Goal: Task Accomplishment & Management: Manage account settings

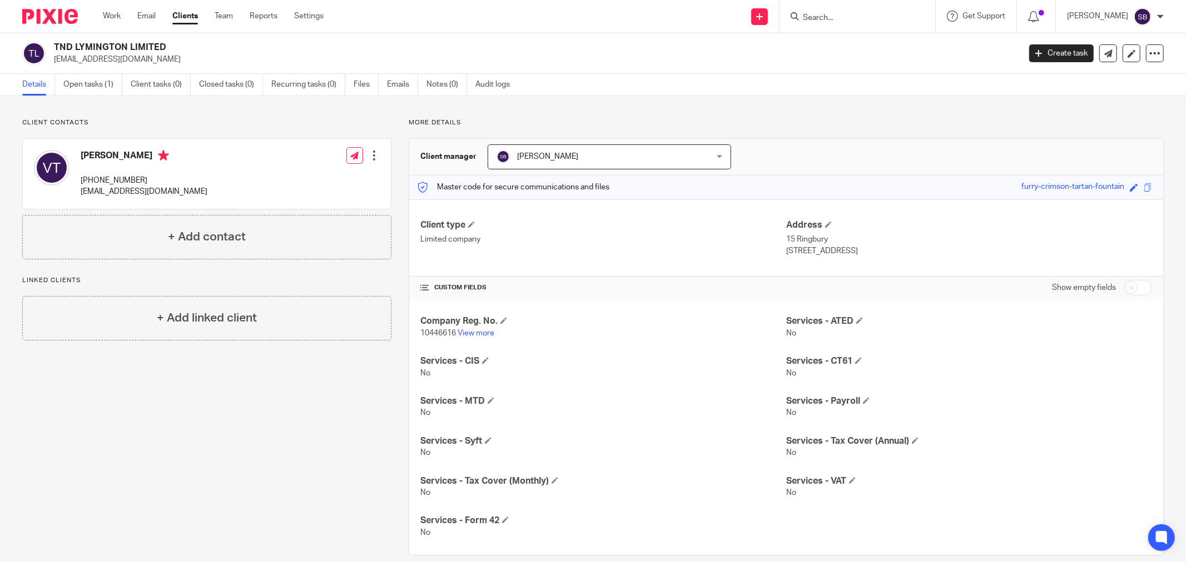
click at [880, 18] on input "Search" at bounding box center [851, 18] width 100 height 10
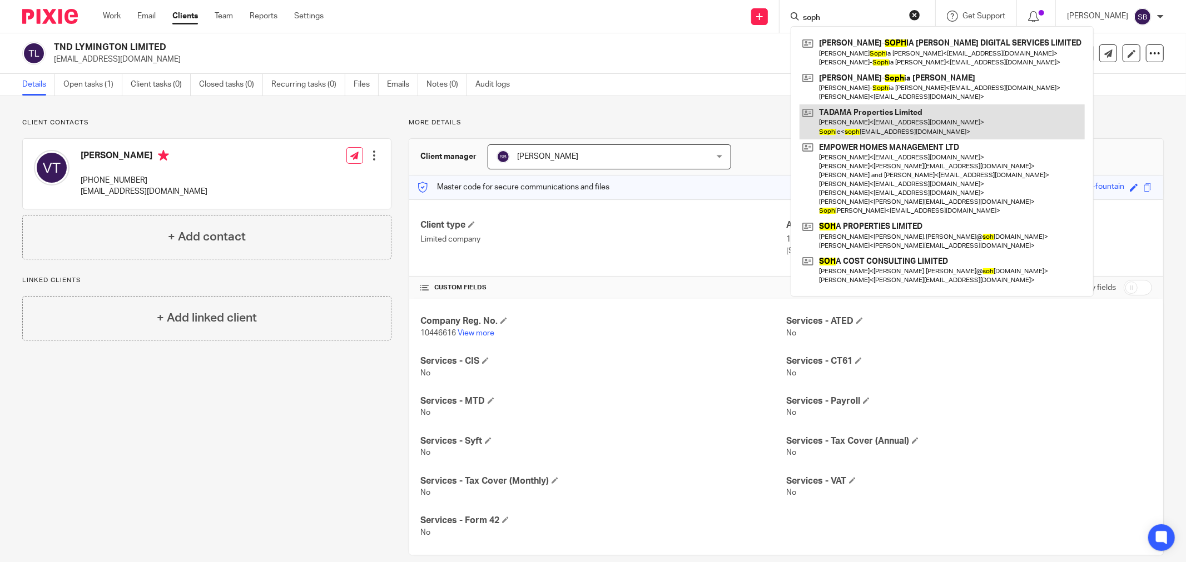
type input "soph"
click at [898, 131] on link at bounding box center [941, 121] width 285 height 34
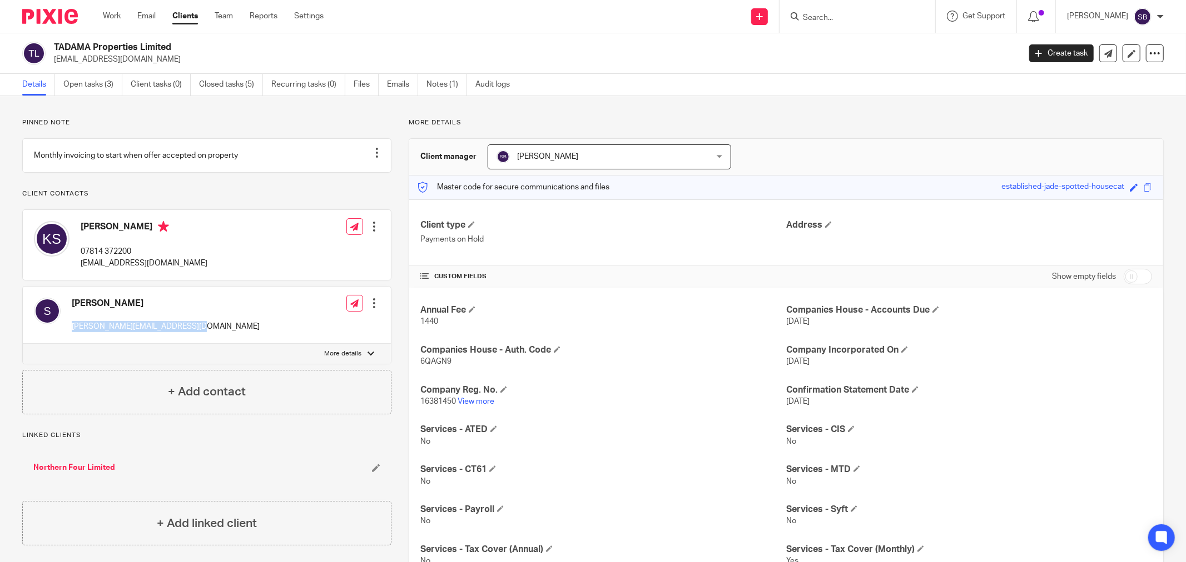
drag, startPoint x: 71, startPoint y: 340, endPoint x: 216, endPoint y: 337, distance: 144.5
click at [216, 337] on div "[PERSON_NAME] [PERSON_NAME][EMAIL_ADDRESS][DOMAIN_NAME] Edit contact Create cli…" at bounding box center [207, 315] width 368 height 57
copy p "[PERSON_NAME][EMAIL_ADDRESS][DOMAIN_NAME]"
drag, startPoint x: 82, startPoint y: 276, endPoint x: 185, endPoint y: 277, distance: 102.8
click at [185, 277] on div "[PERSON_NAME] 07814 372200 [EMAIL_ADDRESS][DOMAIN_NAME] Edit contact Create cli…" at bounding box center [207, 245] width 368 height 70
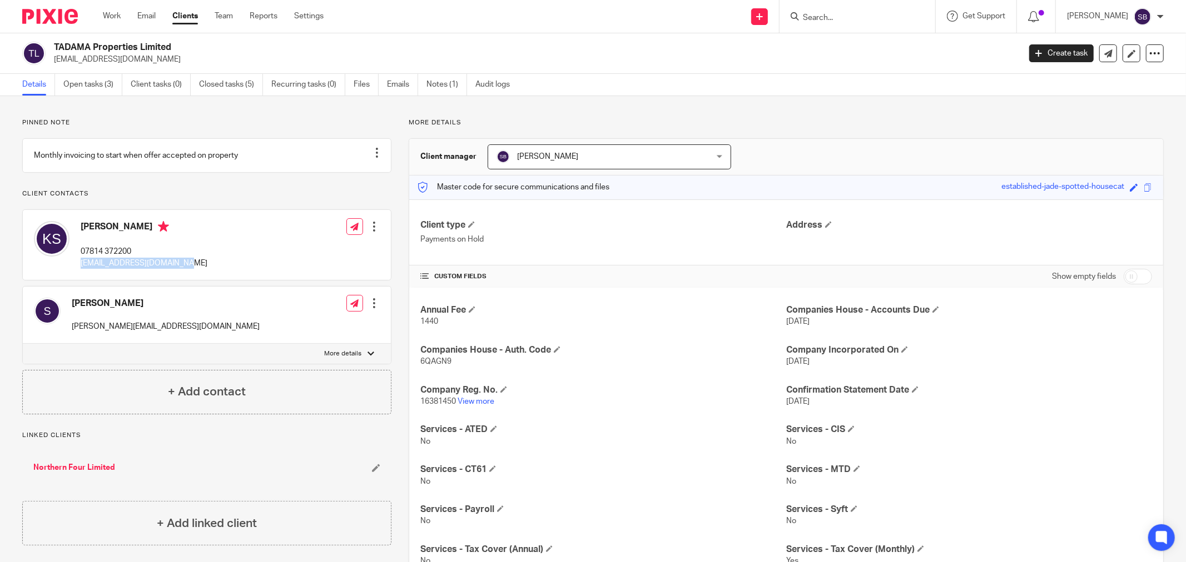
copy p "[EMAIL_ADDRESS][DOMAIN_NAME]"
click at [885, 23] on div at bounding box center [857, 16] width 156 height 33
click at [880, 12] on form at bounding box center [860, 16] width 118 height 14
click at [876, 23] on form at bounding box center [860, 16] width 118 height 14
click at [879, 16] on input "Search" at bounding box center [851, 18] width 100 height 10
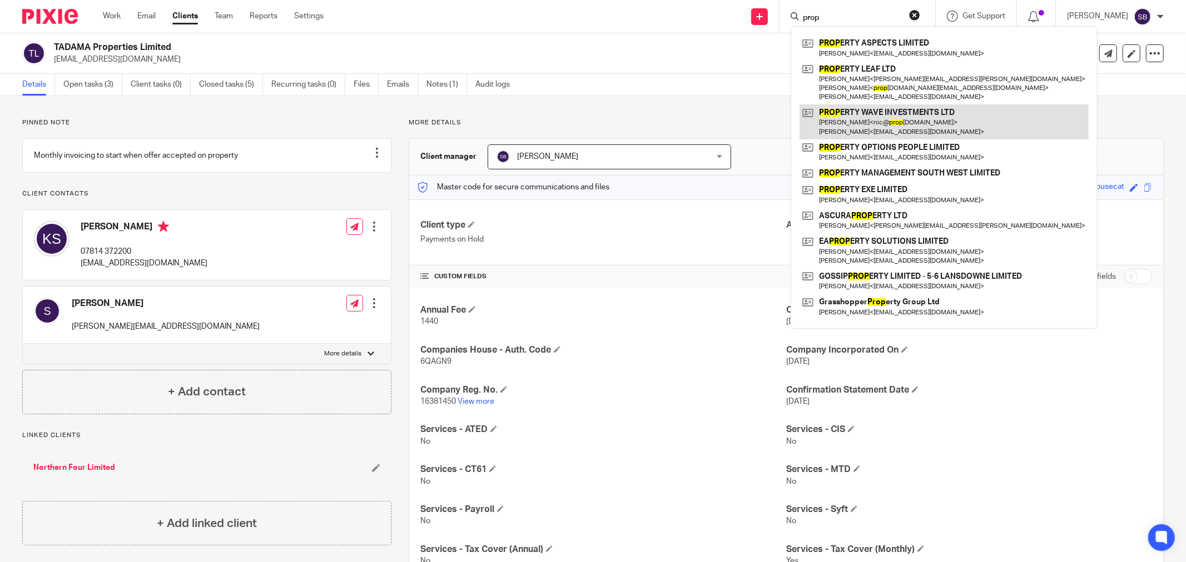
type input "prop"
click at [901, 114] on link at bounding box center [943, 121] width 289 height 34
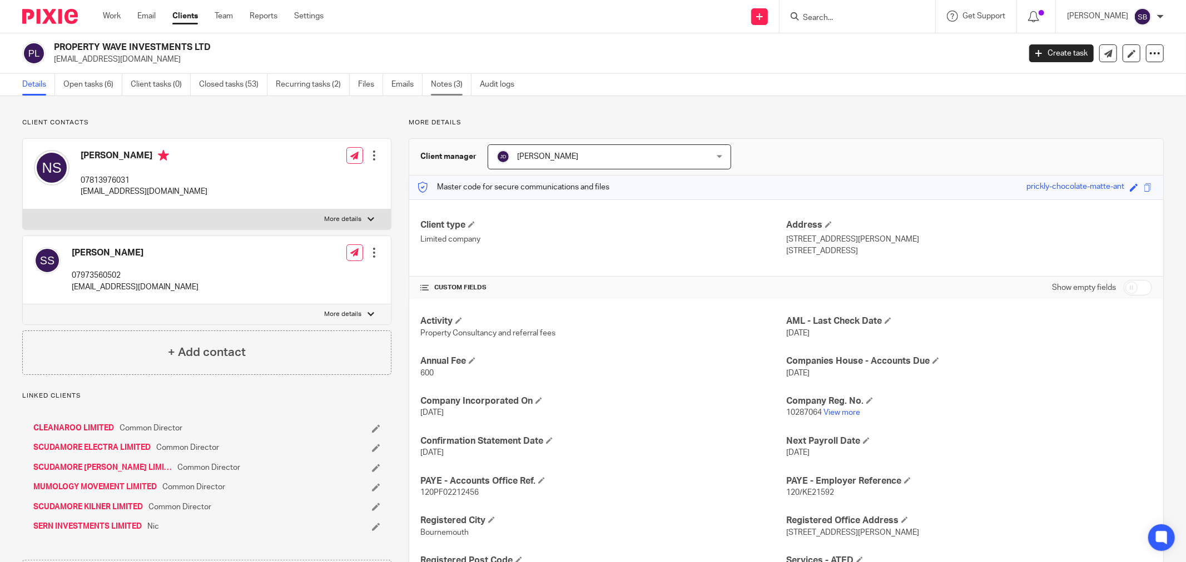
click at [445, 86] on link "Notes (3)" at bounding box center [451, 85] width 41 height 22
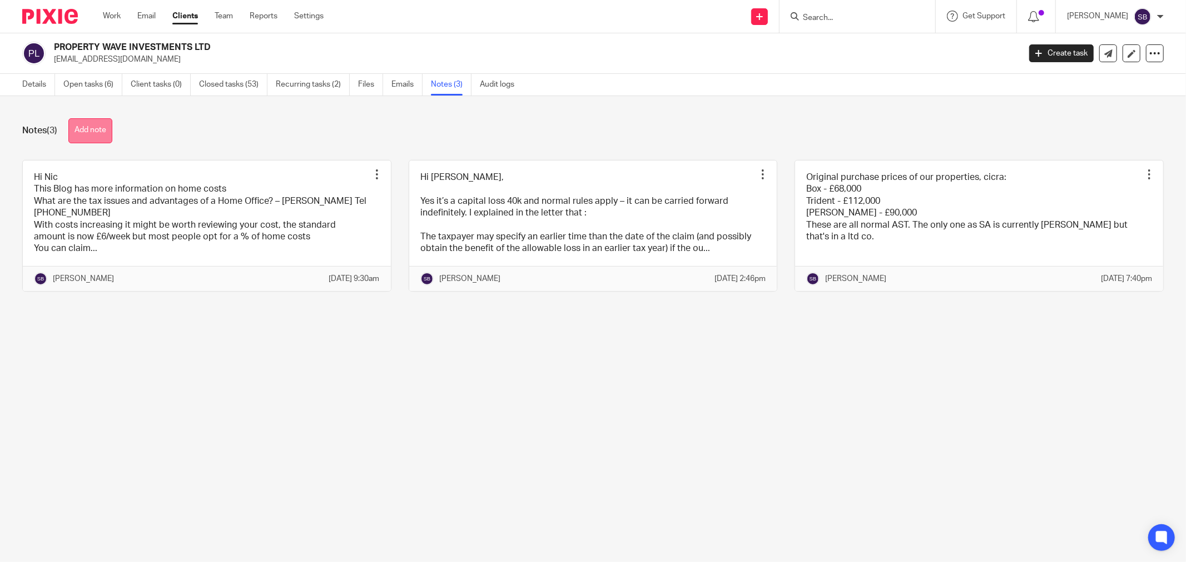
click at [84, 130] on button "Add note" at bounding box center [90, 130] width 44 height 25
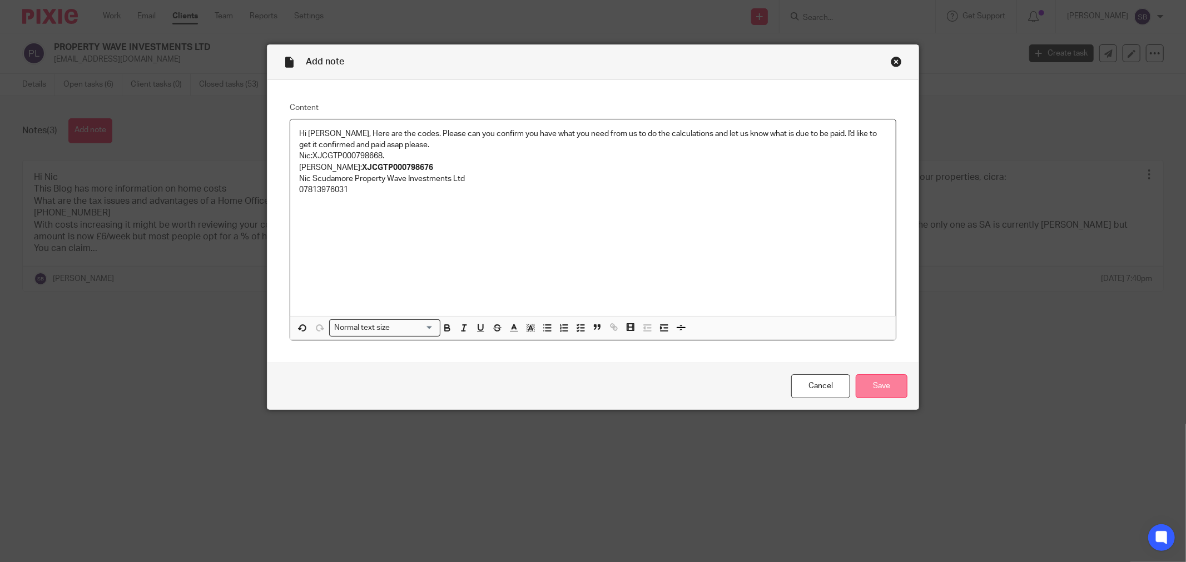
click at [871, 386] on input "Save" at bounding box center [881, 387] width 52 height 24
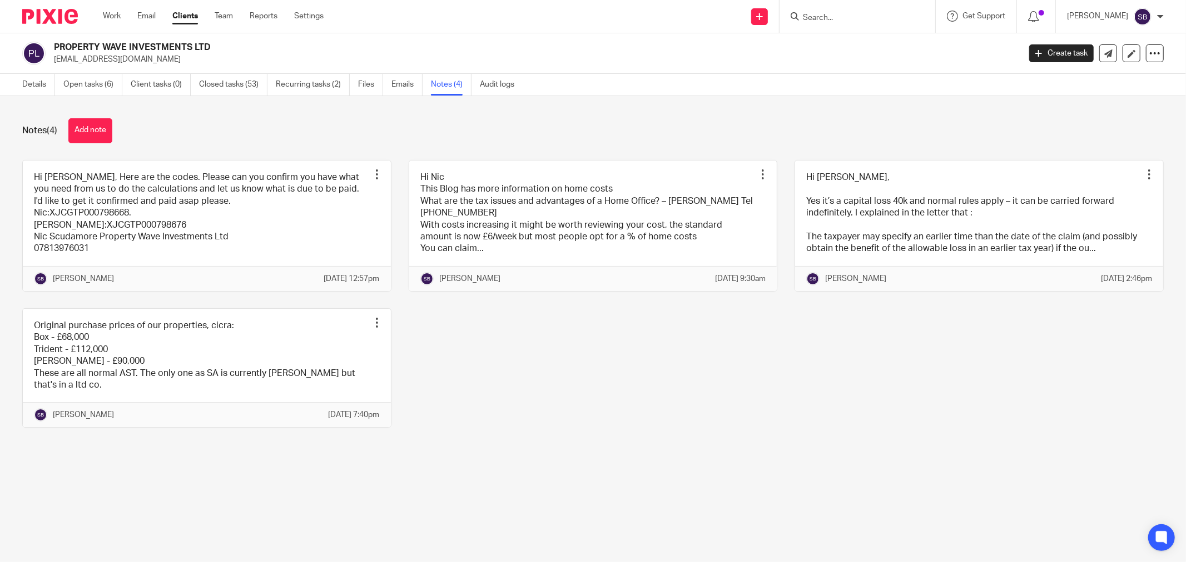
click at [864, 15] on input "Search" at bounding box center [851, 18] width 100 height 10
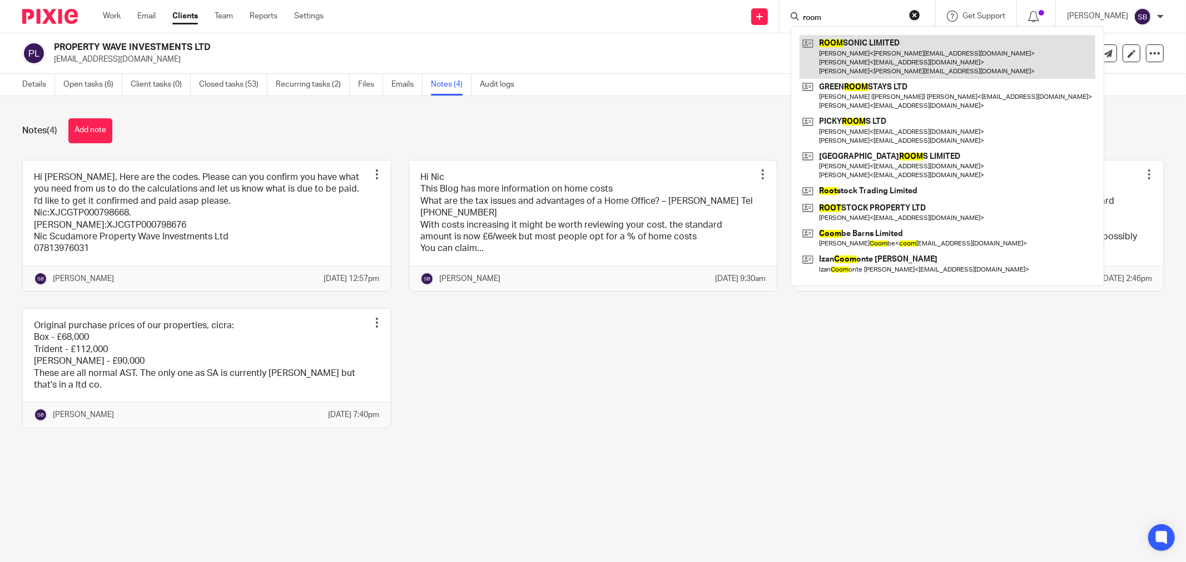
type input "room"
click at [888, 43] on link at bounding box center [947, 57] width 296 height 44
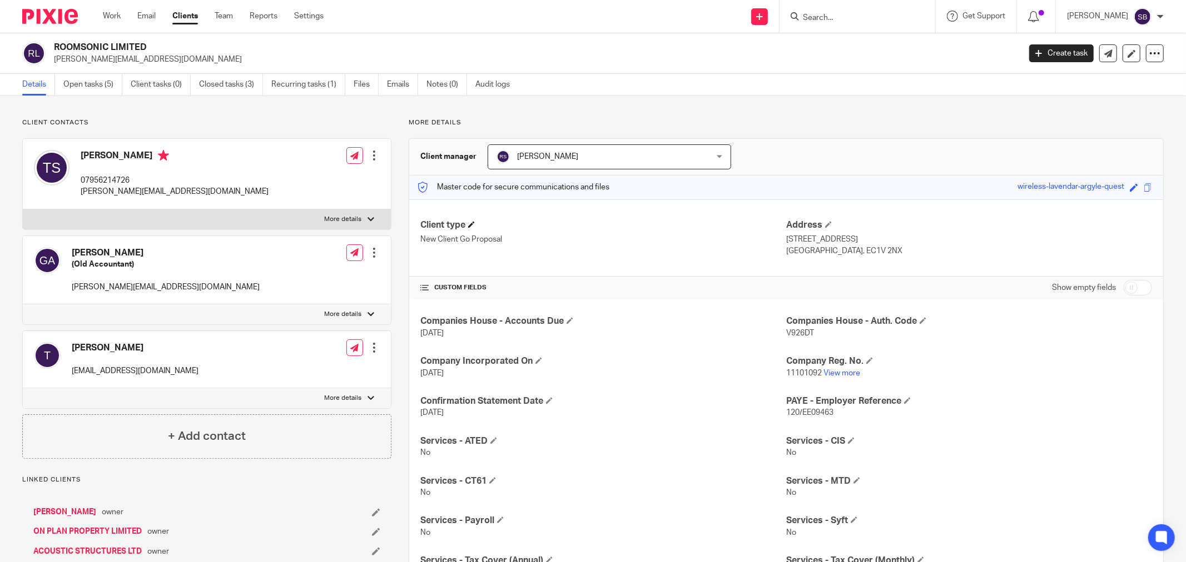
click at [475, 223] on h4 "Client type" at bounding box center [603, 226] width 366 height 12
click at [474, 223] on span at bounding box center [471, 224] width 7 height 7
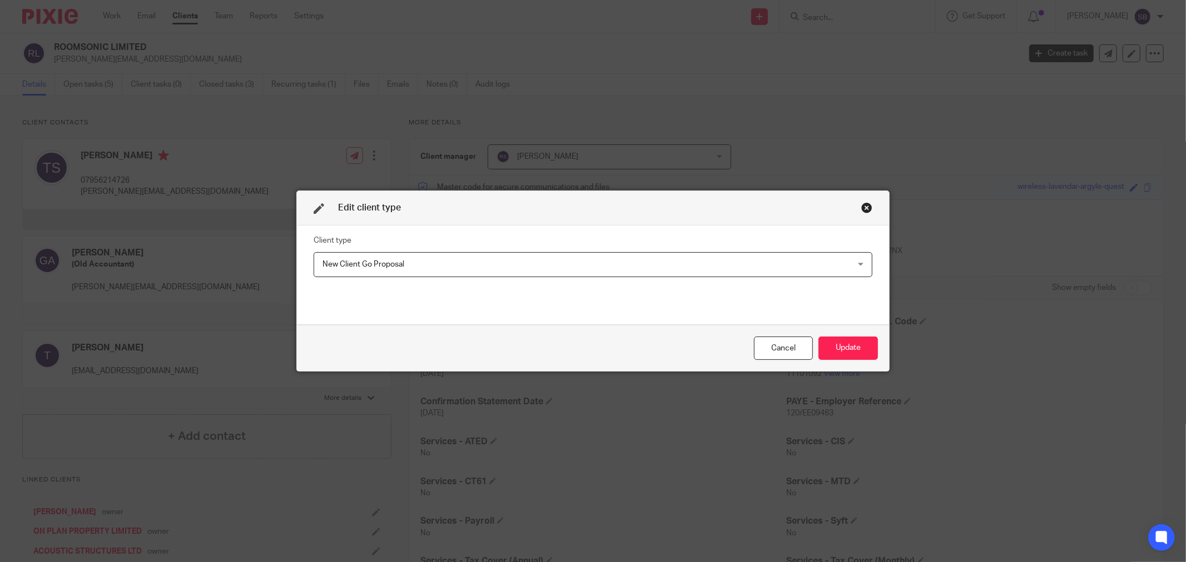
click at [463, 256] on span "New Client Go Proposal" at bounding box center [541, 264] width 439 height 23
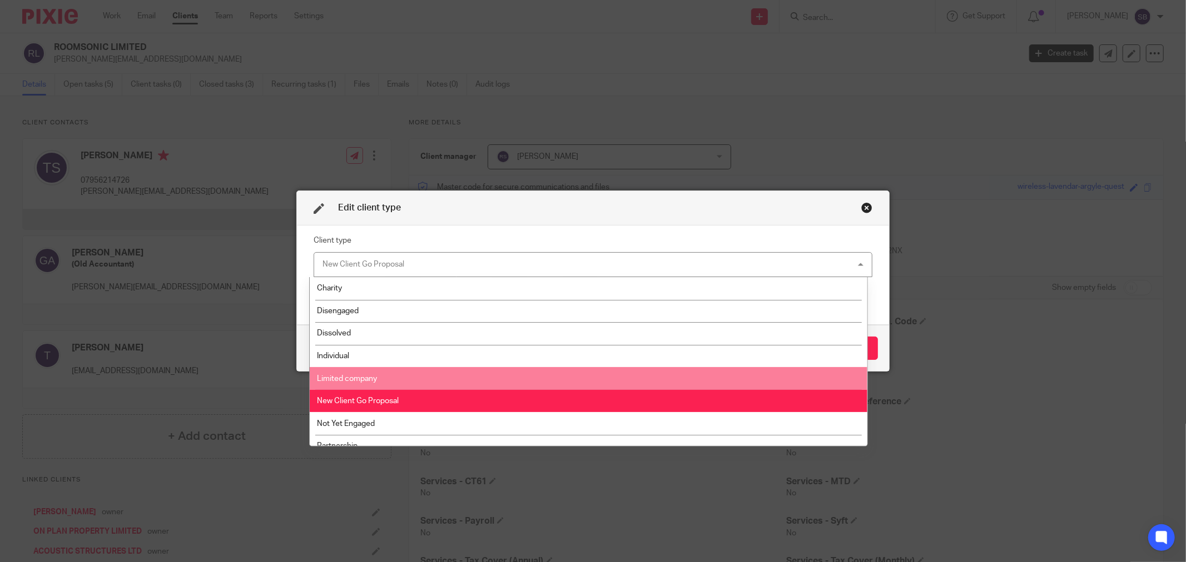
click at [409, 382] on li "Limited company" at bounding box center [588, 378] width 557 height 23
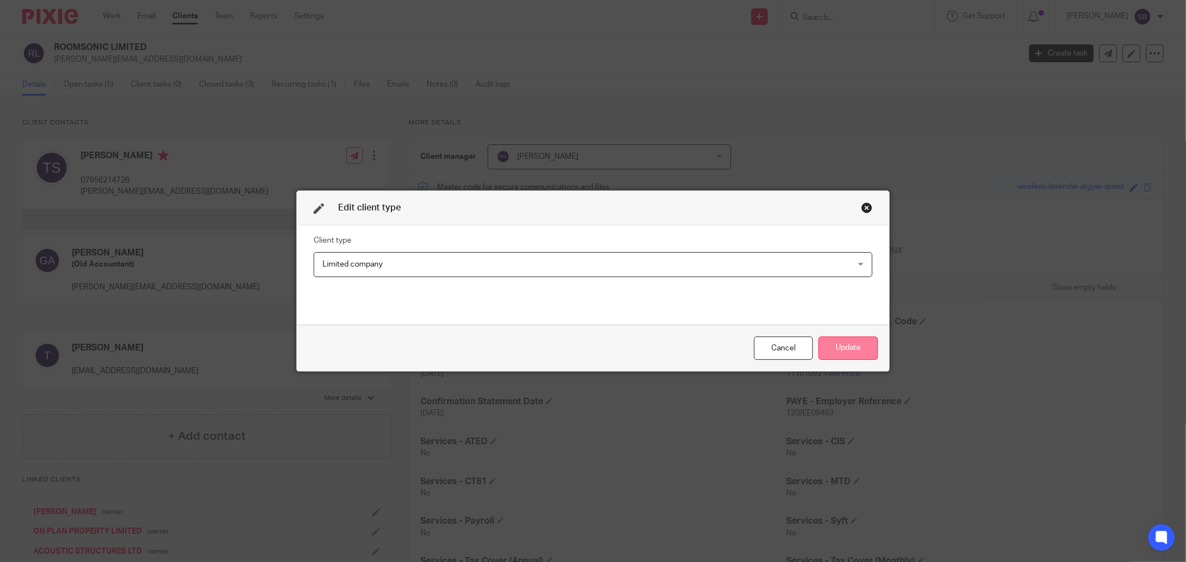
click at [835, 351] on button "Update" at bounding box center [847, 349] width 59 height 24
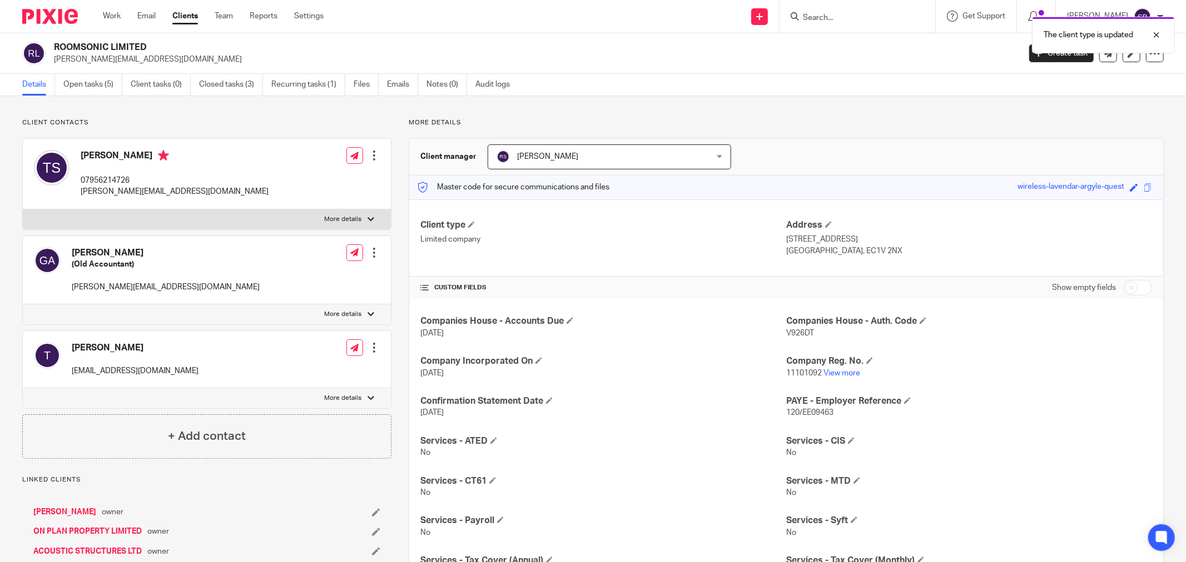
click at [353, 84] on ul "Details Open tasks (5) Client tasks (0) Closed tasks (3) Recurring tasks (1) Fi…" at bounding box center [274, 85] width 504 height 22
click at [358, 83] on link "Files" at bounding box center [365, 85] width 25 height 22
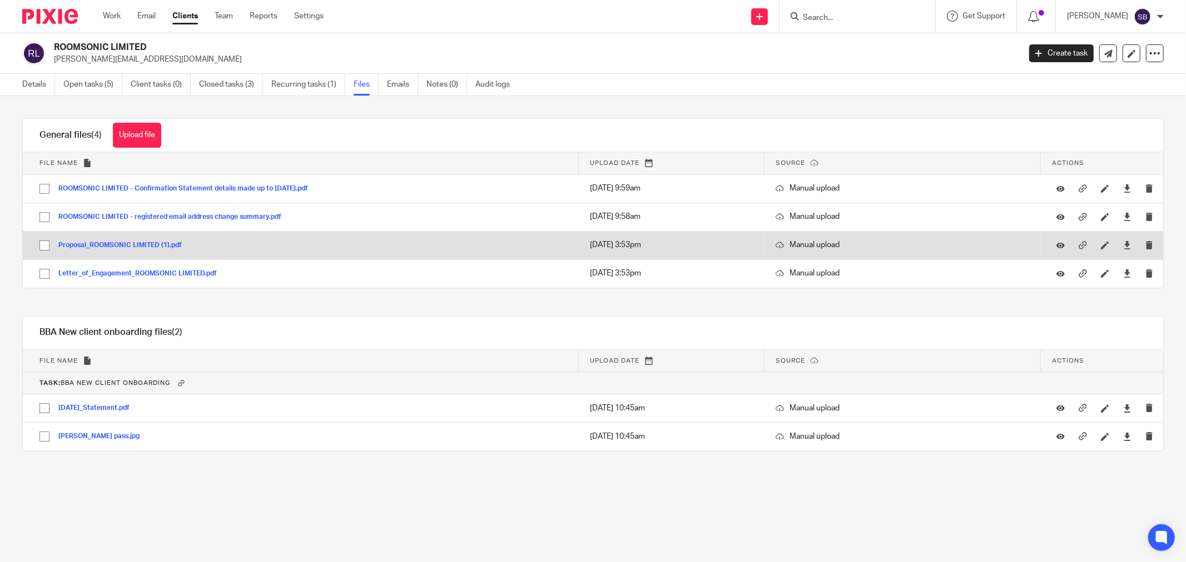
click at [119, 247] on button "Proposal_ROOMSONIC LIMITED (1).pdf" at bounding box center [124, 246] width 132 height 8
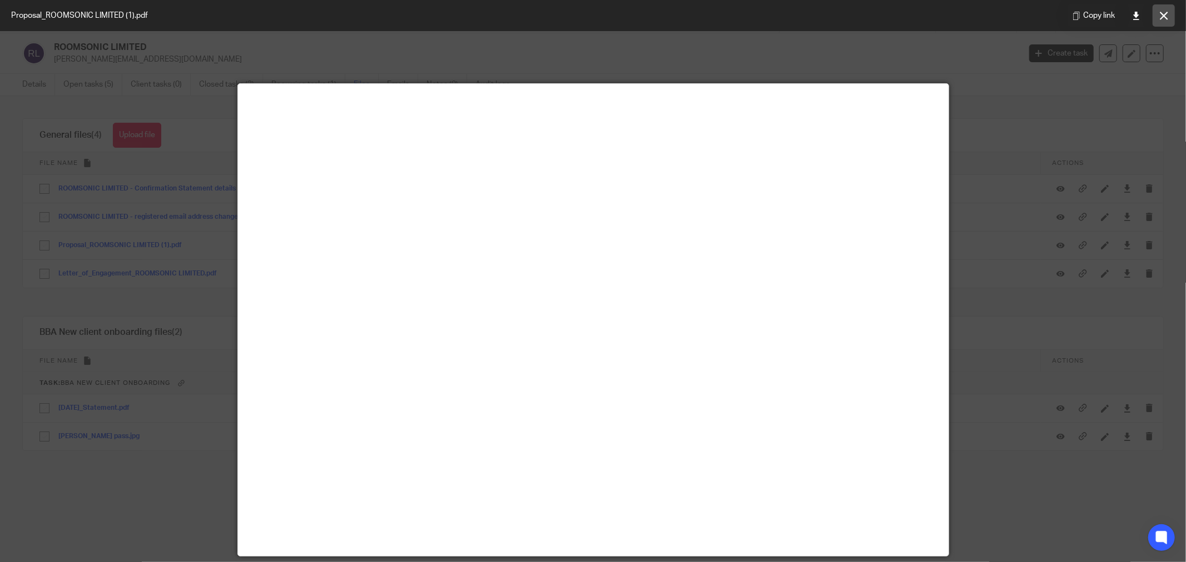
click at [1166, 13] on icon at bounding box center [1163, 16] width 8 height 8
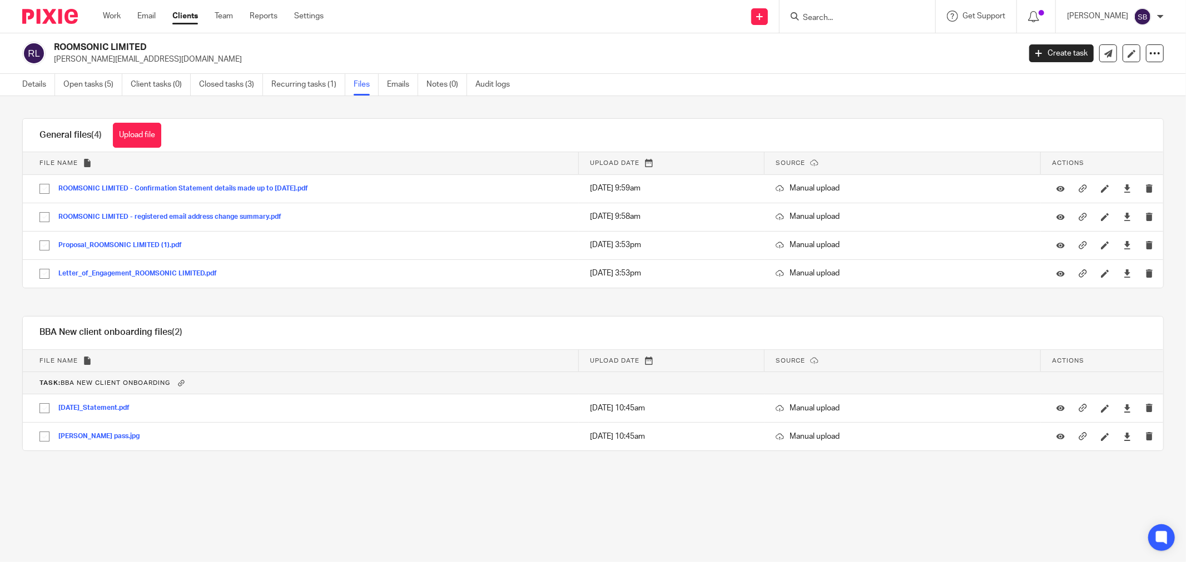
click at [833, 16] on input "Search" at bounding box center [851, 18] width 100 height 10
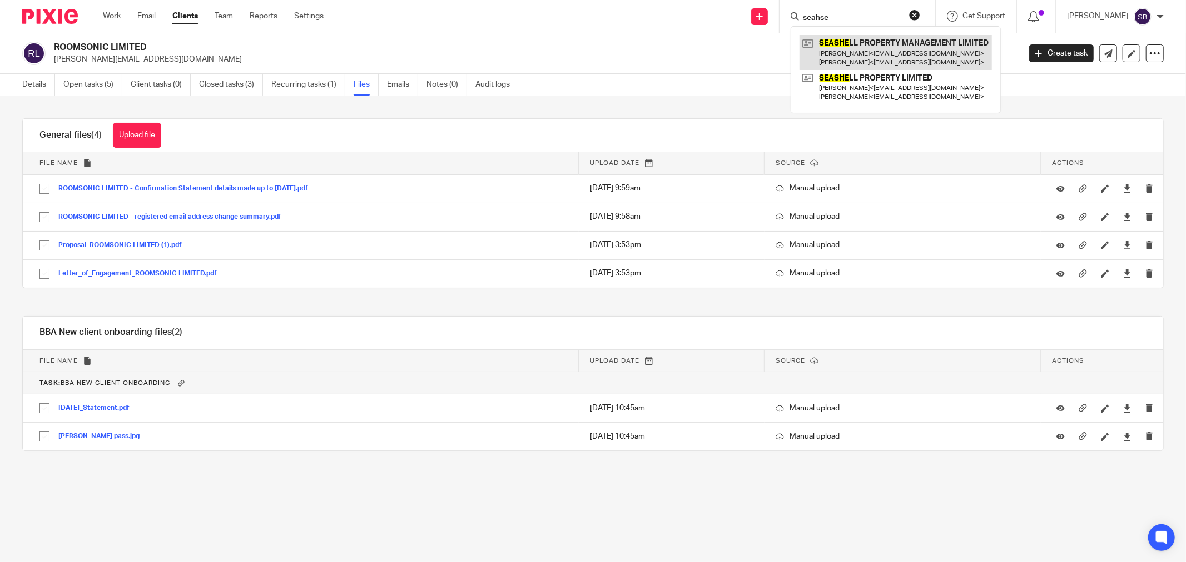
type input "seahse"
click at [921, 43] on link at bounding box center [895, 52] width 192 height 34
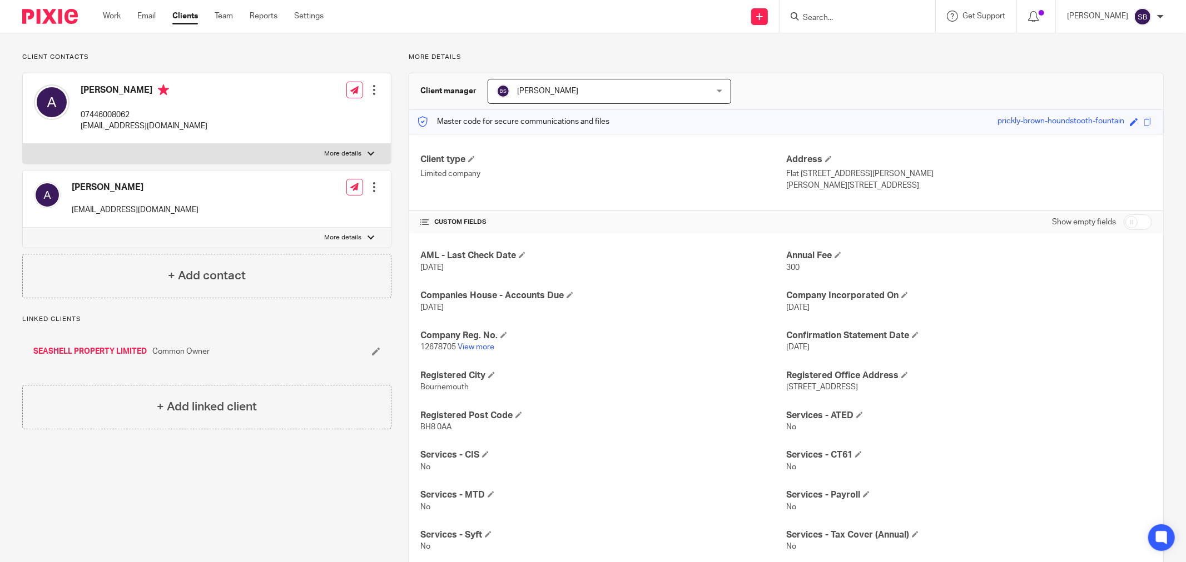
scroll to position [62, 0]
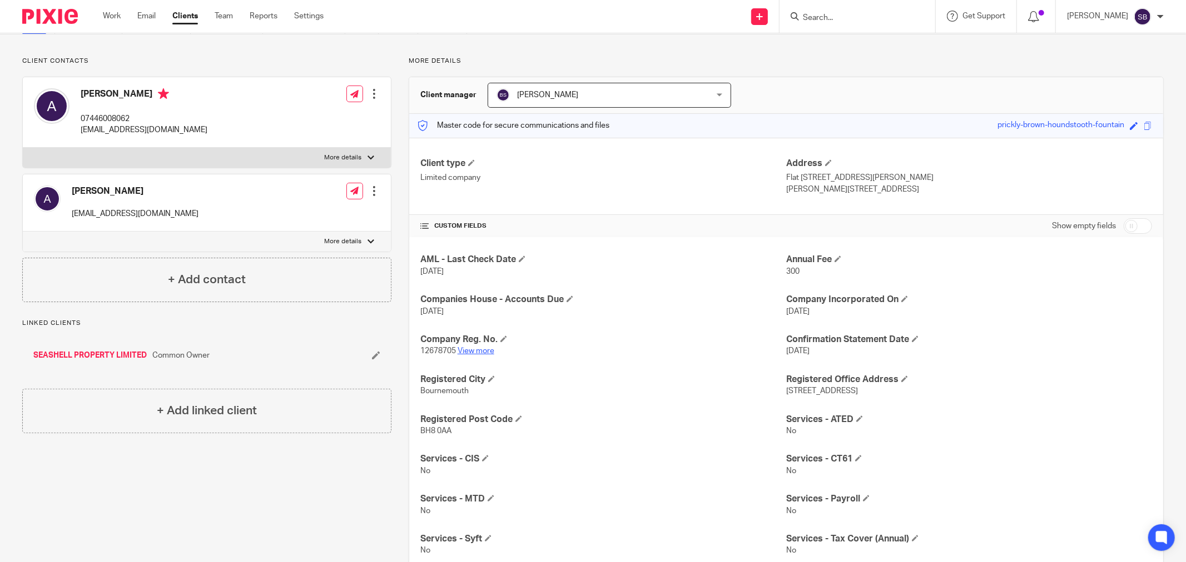
click at [476, 355] on link "View more" at bounding box center [475, 351] width 37 height 8
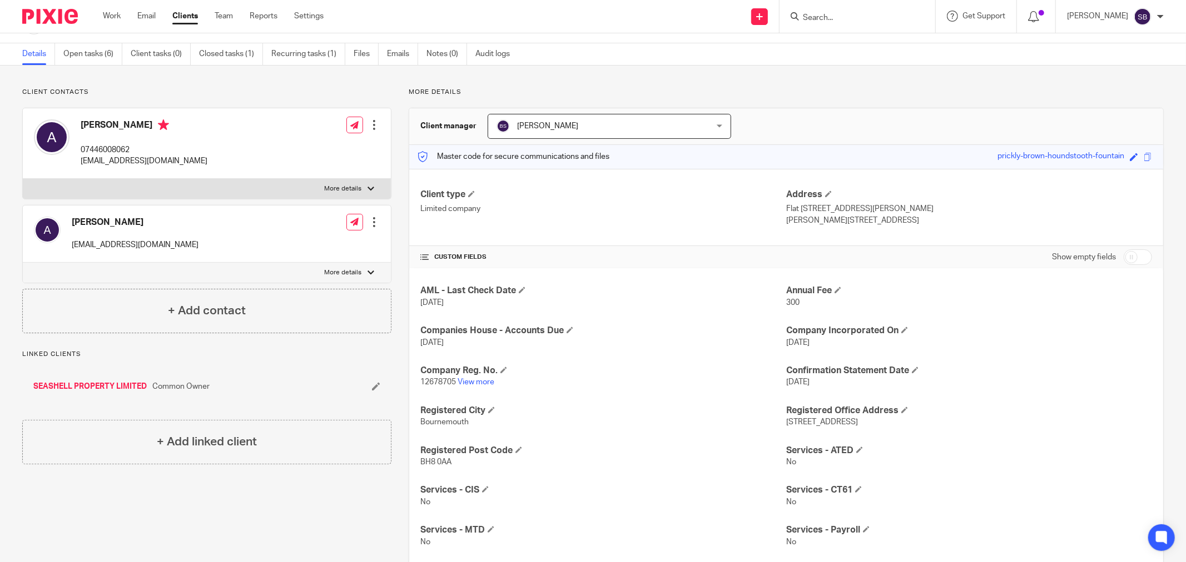
scroll to position [0, 0]
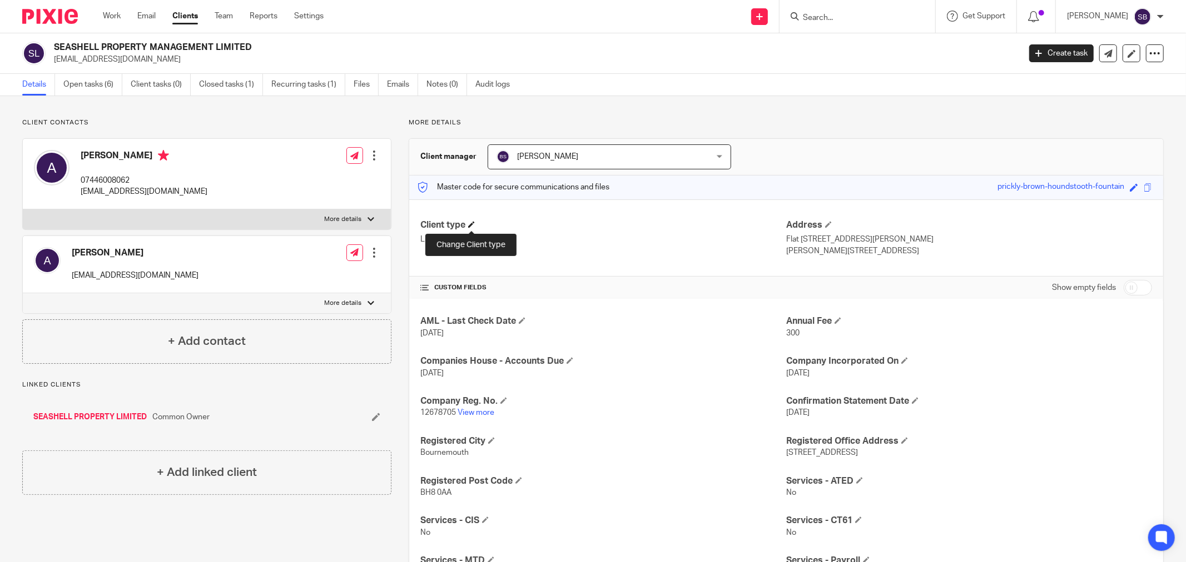
click at [469, 223] on span at bounding box center [471, 224] width 7 height 7
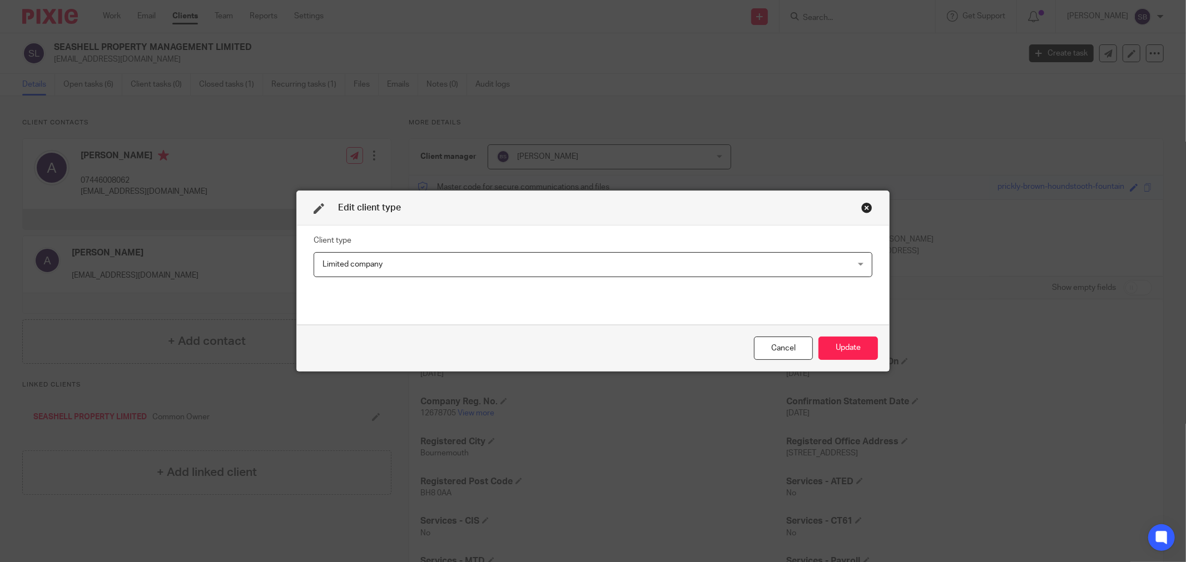
click at [456, 260] on span "Limited company" at bounding box center [541, 264] width 439 height 23
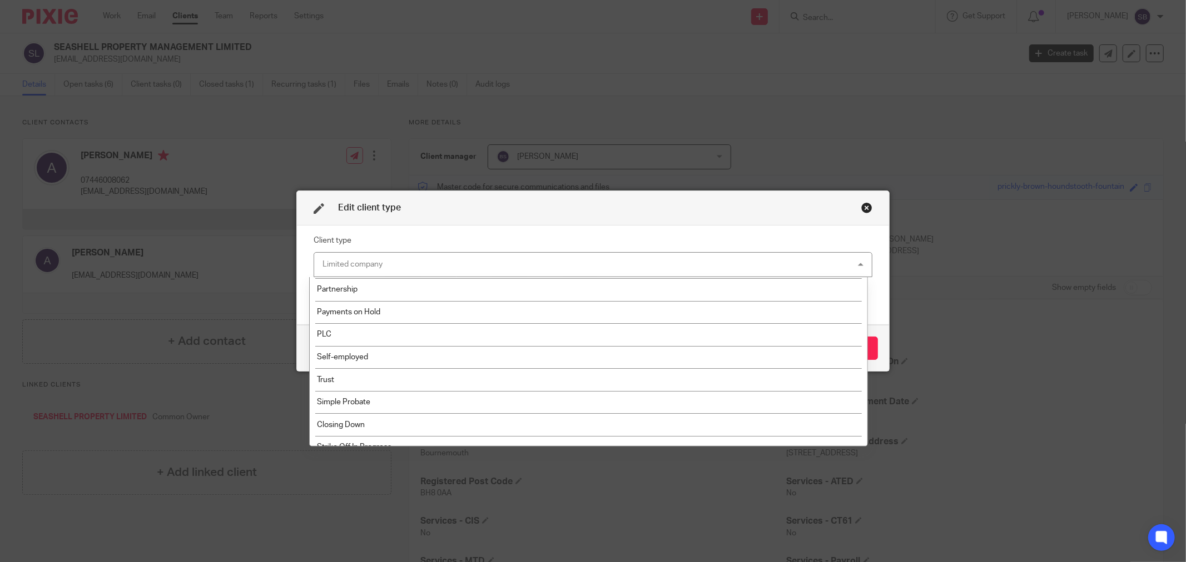
scroll to position [173, 0]
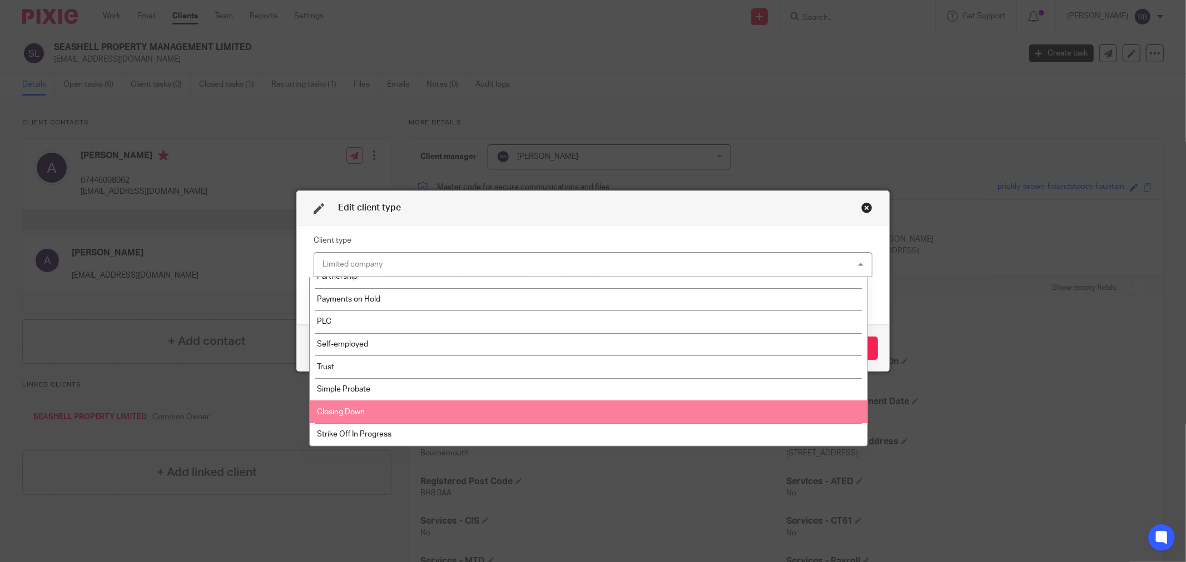
click at [436, 405] on li "Closing Down" at bounding box center [588, 412] width 557 height 23
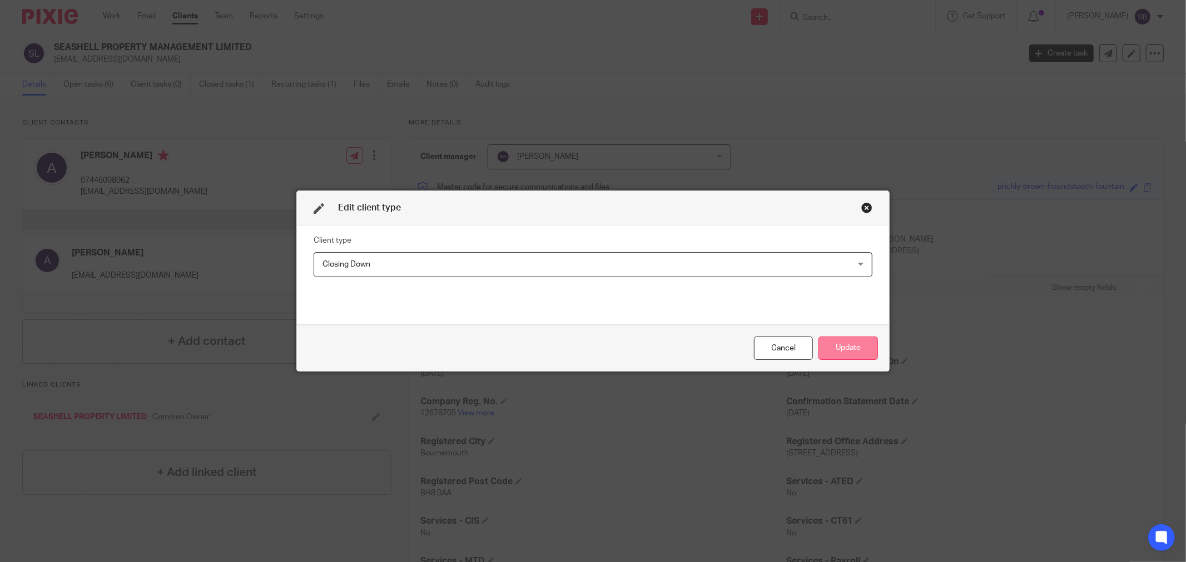
click at [841, 341] on button "Update" at bounding box center [847, 349] width 59 height 24
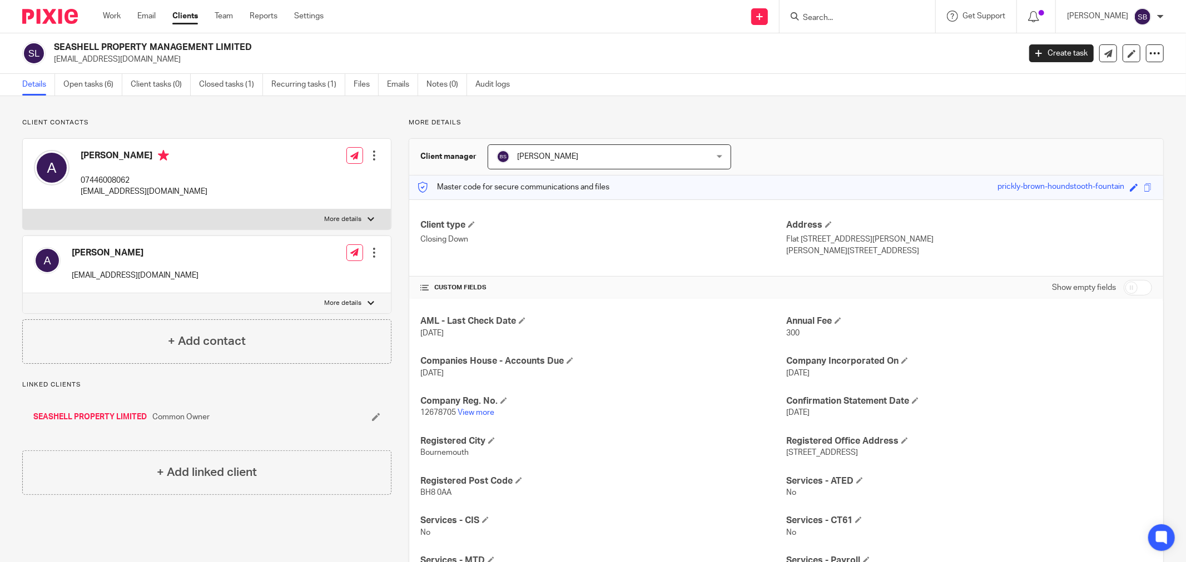
click at [888, 17] on input "Search" at bounding box center [851, 18] width 100 height 10
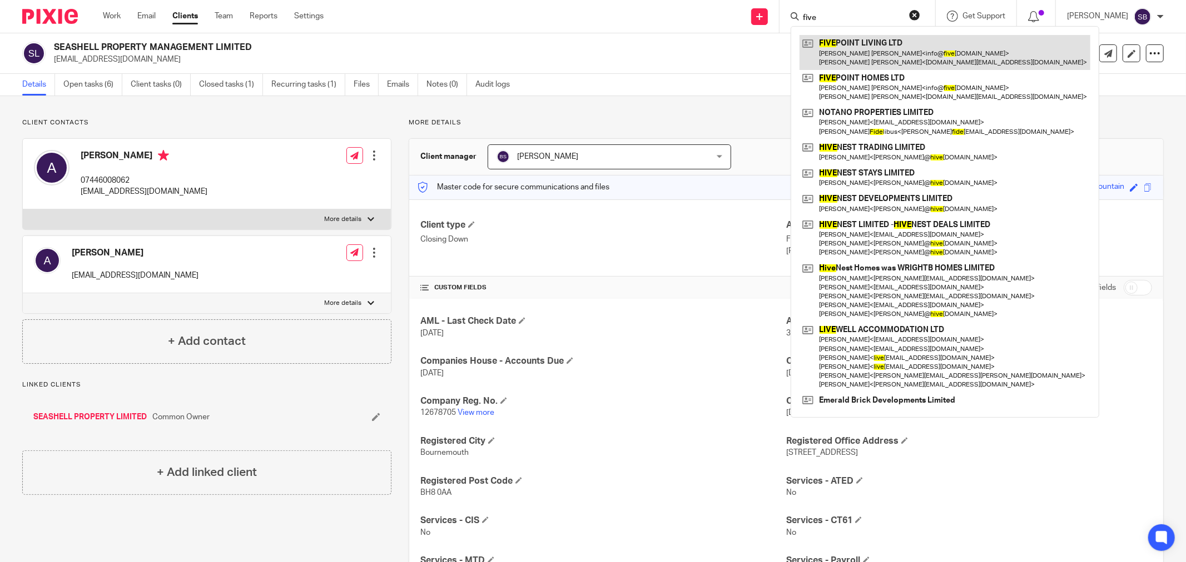
type input "five"
click at [906, 52] on link at bounding box center [944, 52] width 291 height 34
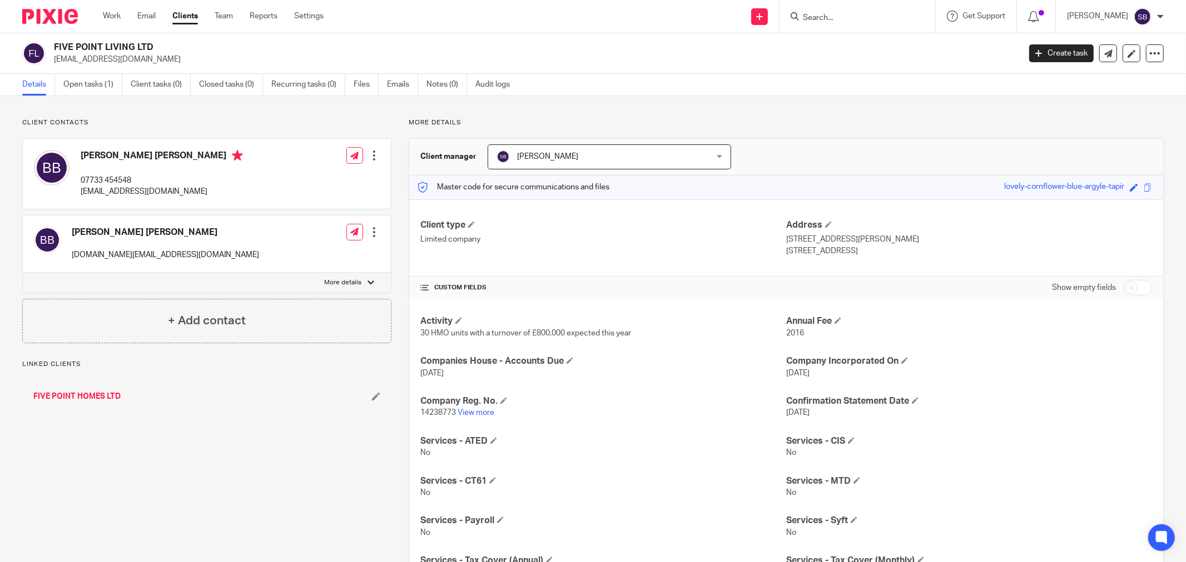
click at [446, 85] on link "Notes (0)" at bounding box center [446, 85] width 41 height 22
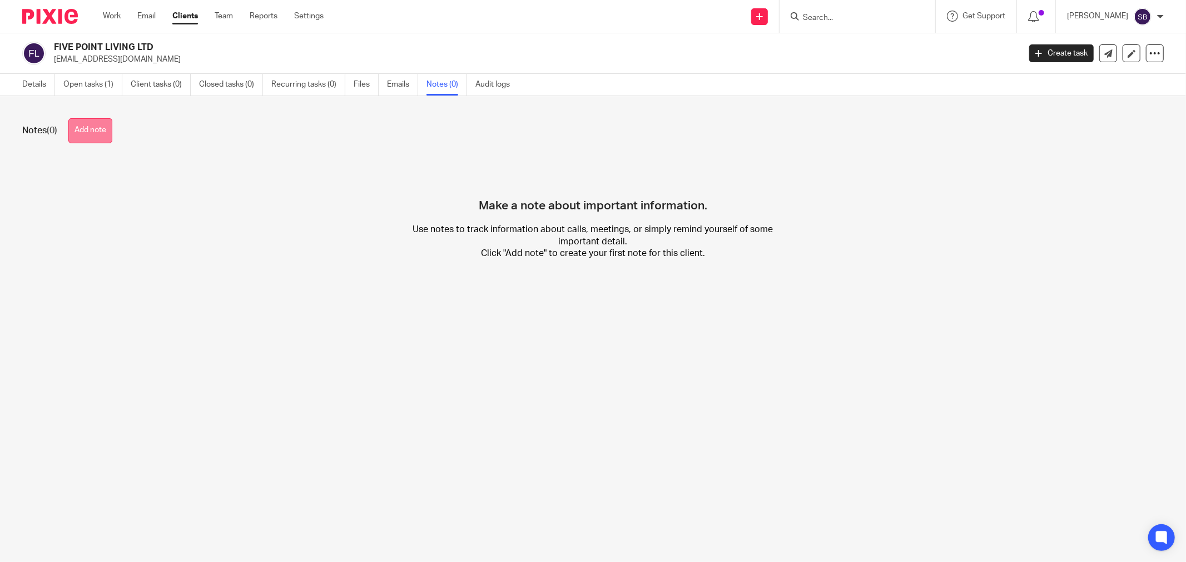
click at [103, 129] on button "Add note" at bounding box center [90, 130] width 44 height 25
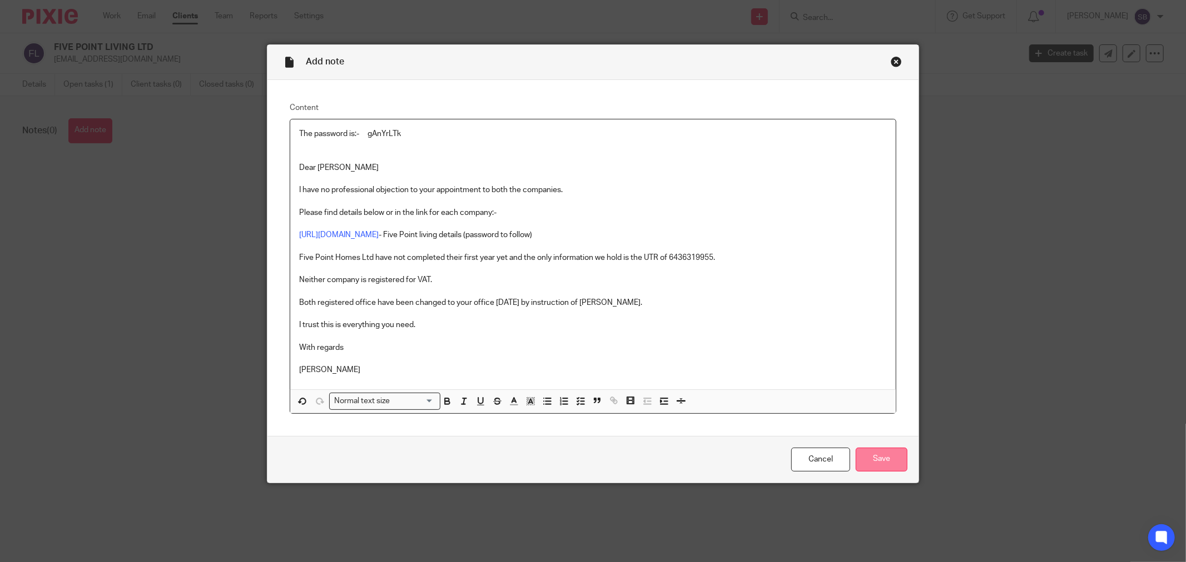
click at [875, 460] on input "Save" at bounding box center [881, 460] width 52 height 24
